Goal: Task Accomplishment & Management: Manage account settings

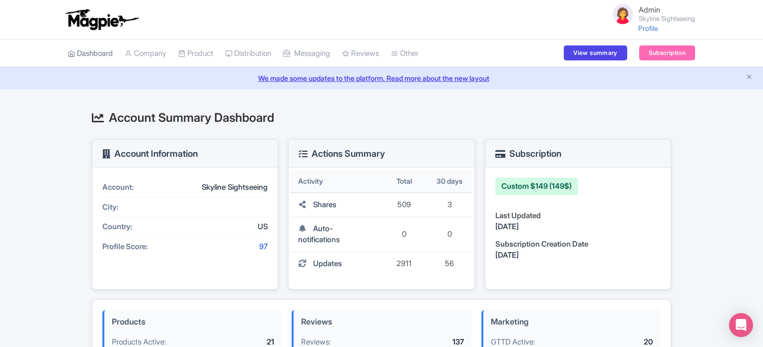
click at [96, 52] on link "Dashboard" at bounding box center [90, 53] width 45 height 27
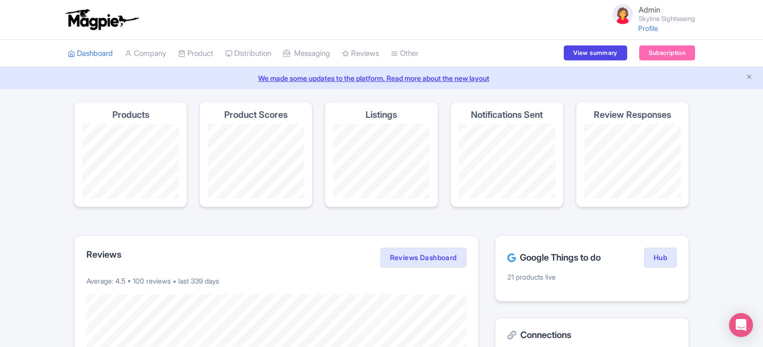
click at [150, 52] on link "Company" at bounding box center [145, 53] width 41 height 27
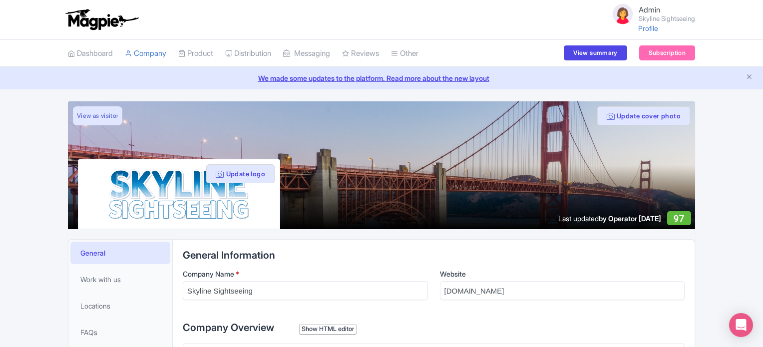
type trix-editor "<div>Skyline Sightseeing is a renowned sightseeing tour agency located at [GEOG…"
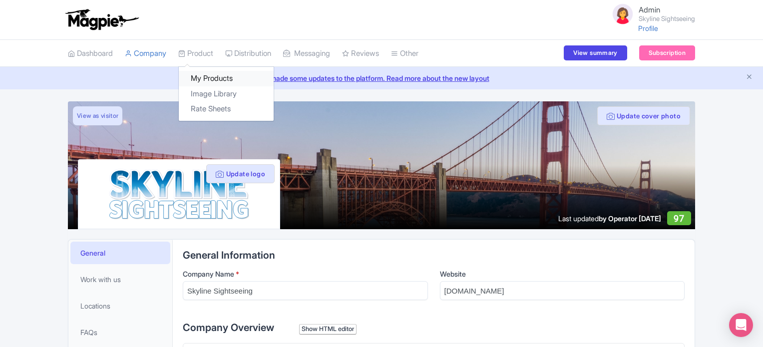
click at [201, 73] on link "My Products" at bounding box center [226, 78] width 95 height 15
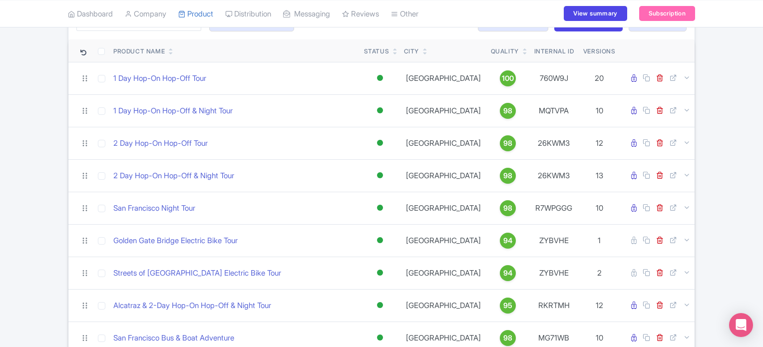
scroll to position [100, 0]
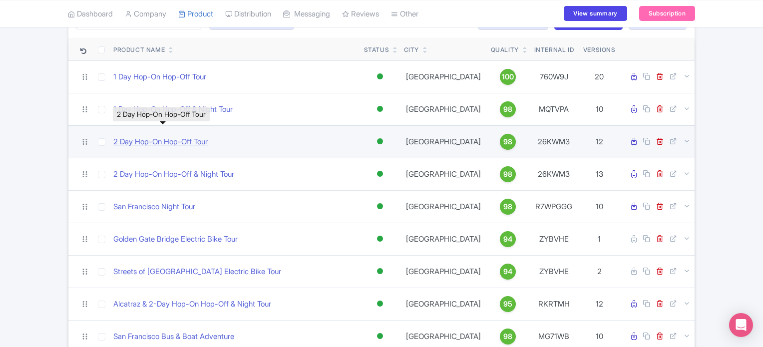
click at [147, 140] on link "2 Day Hop-On Hop-Off Tour" at bounding box center [160, 141] width 94 height 11
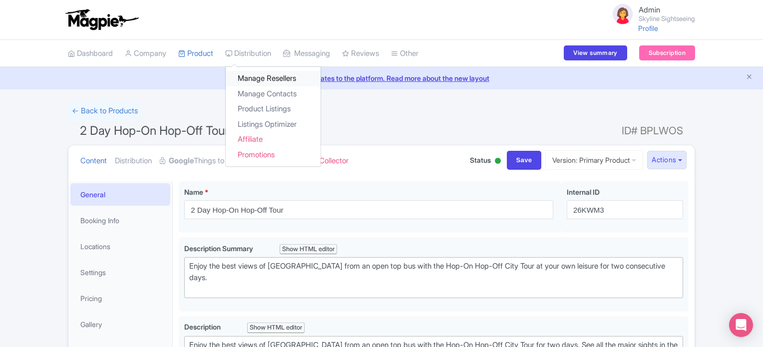
click at [260, 79] on link "Manage Resellers" at bounding box center [273, 78] width 95 height 15
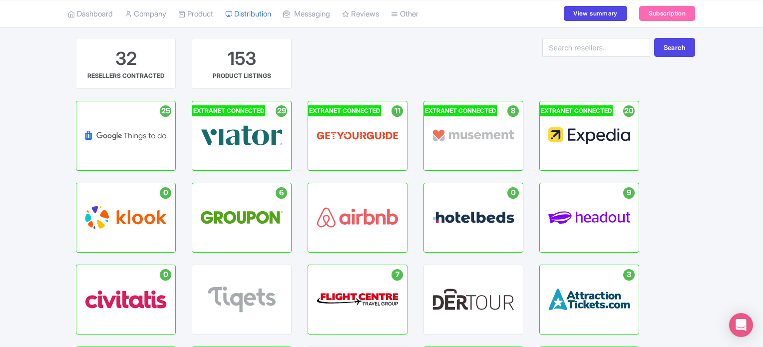
scroll to position [100, 0]
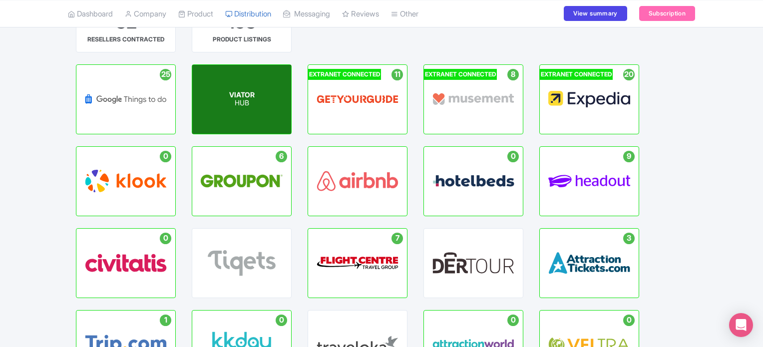
click at [213, 99] on div "VIATOR HUB" at bounding box center [241, 99] width 99 height 69
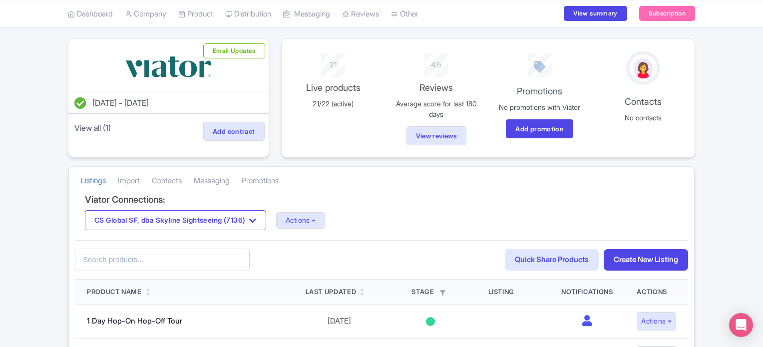
scroll to position [13, 0]
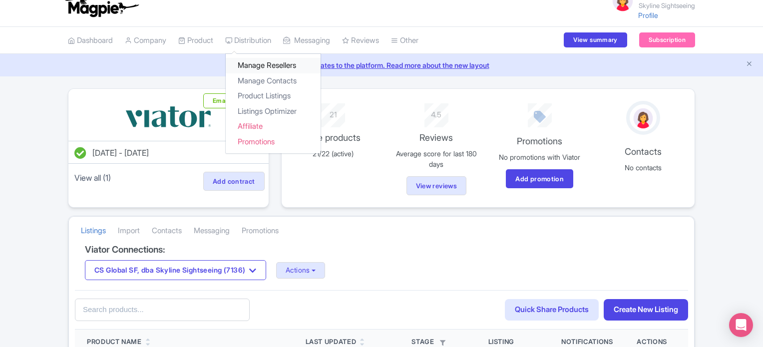
click at [251, 61] on link "Manage Resellers" at bounding box center [273, 65] width 95 height 15
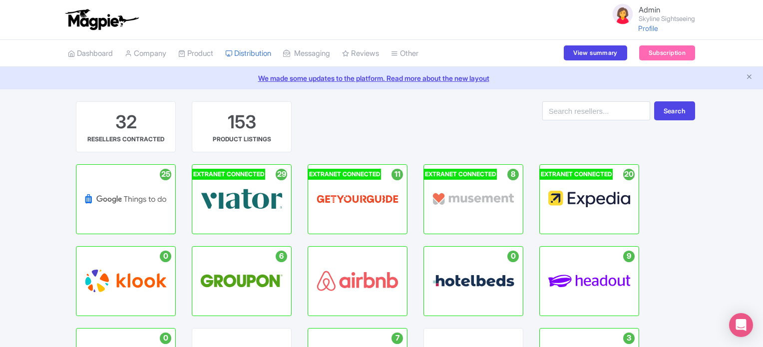
click at [370, 193] on span "GETYOURGUIDE" at bounding box center [357, 194] width 55 height 8
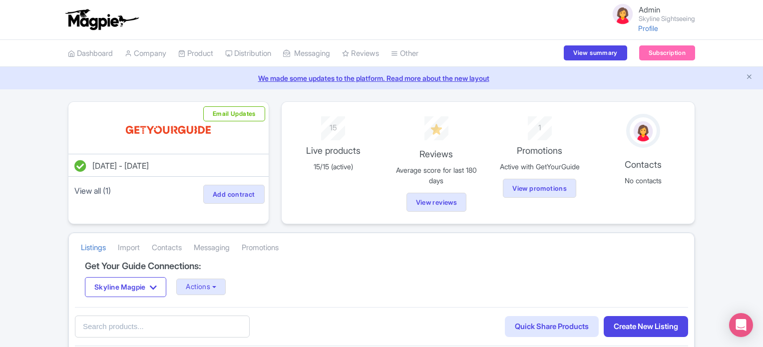
drag, startPoint x: 0, startPoint y: 0, endPoint x: 38, endPoint y: 211, distance: 214.6
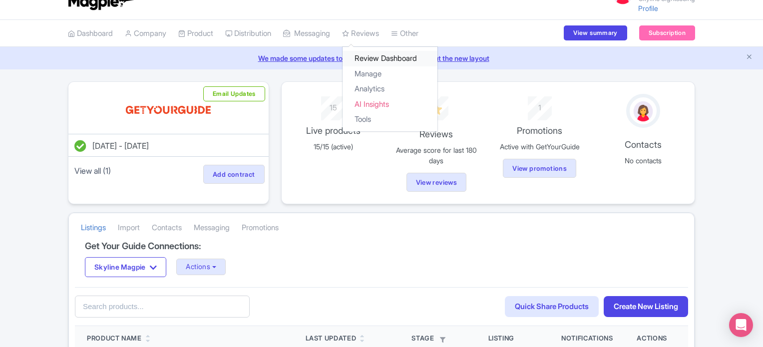
click at [397, 54] on link "Review Dashboard" at bounding box center [389, 58] width 95 height 15
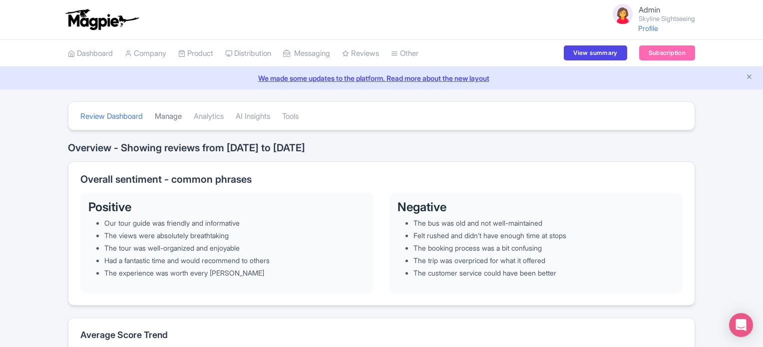
click at [175, 115] on link "Manage" at bounding box center [168, 116] width 27 height 27
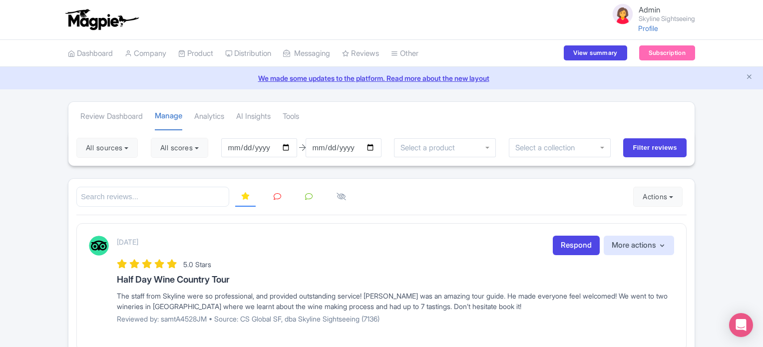
drag, startPoint x: 0, startPoint y: 0, endPoint x: 19, endPoint y: 219, distance: 220.0
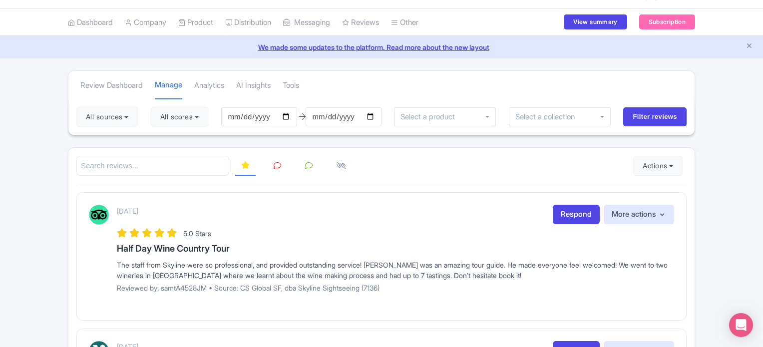
scroll to position [20, 0]
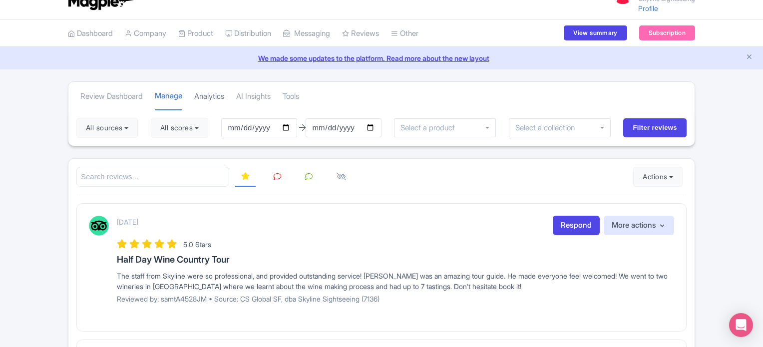
click at [216, 93] on link "Analytics" at bounding box center [209, 96] width 30 height 27
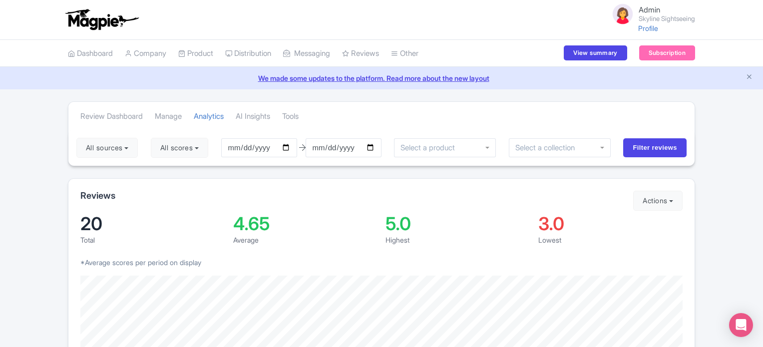
click at [267, 117] on link "AI Insights" at bounding box center [253, 116] width 34 height 27
